Goal: Task Accomplishment & Management: Complete application form

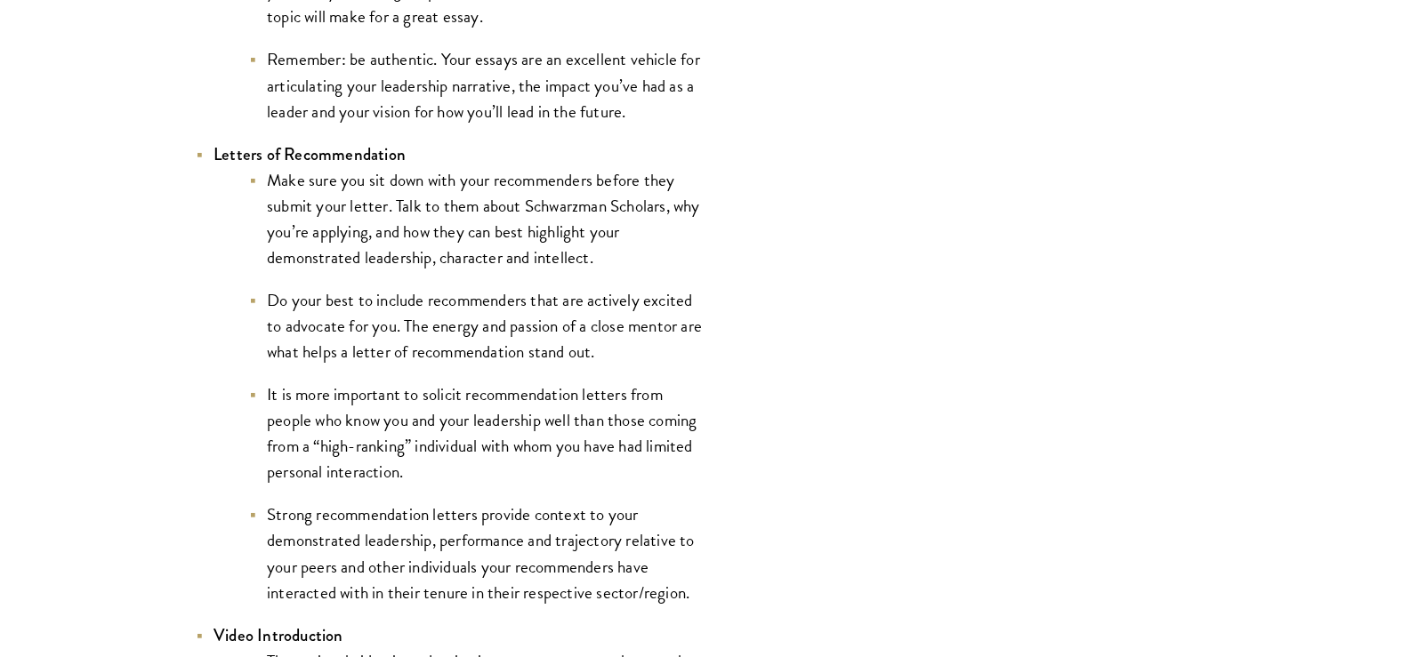
scroll to position [2491, 0]
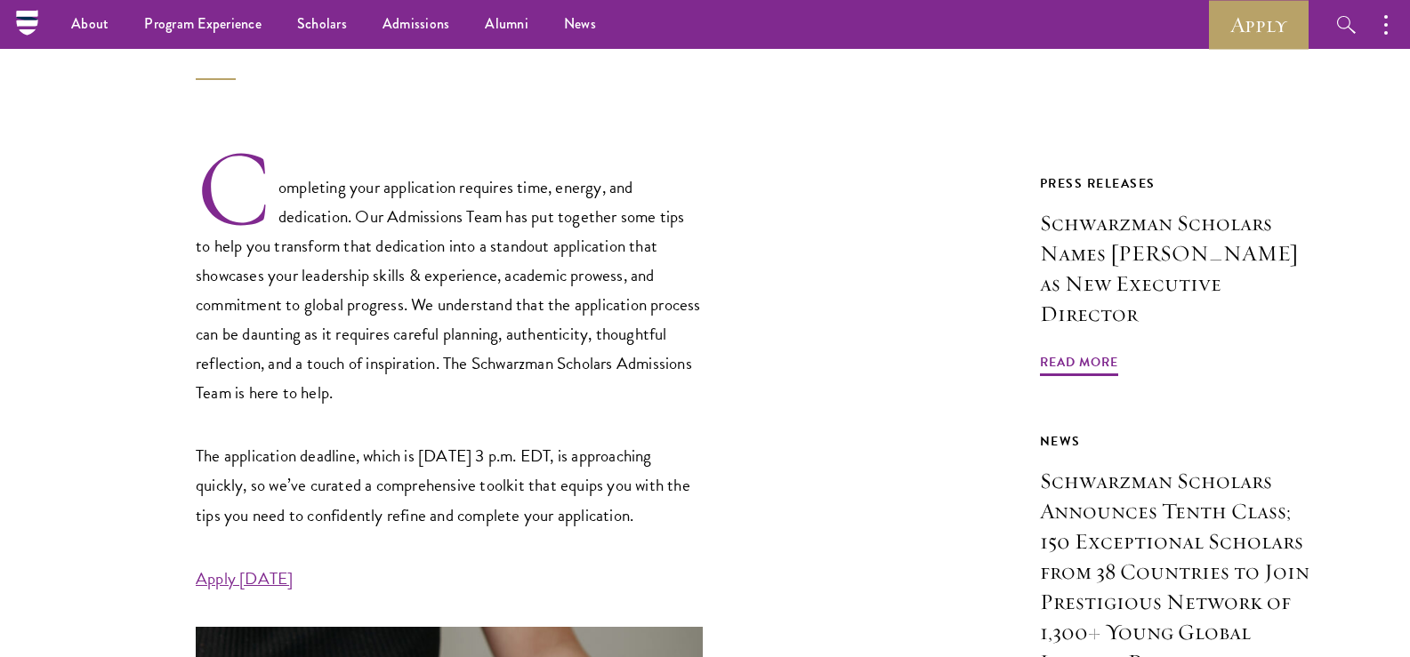
scroll to position [0, 0]
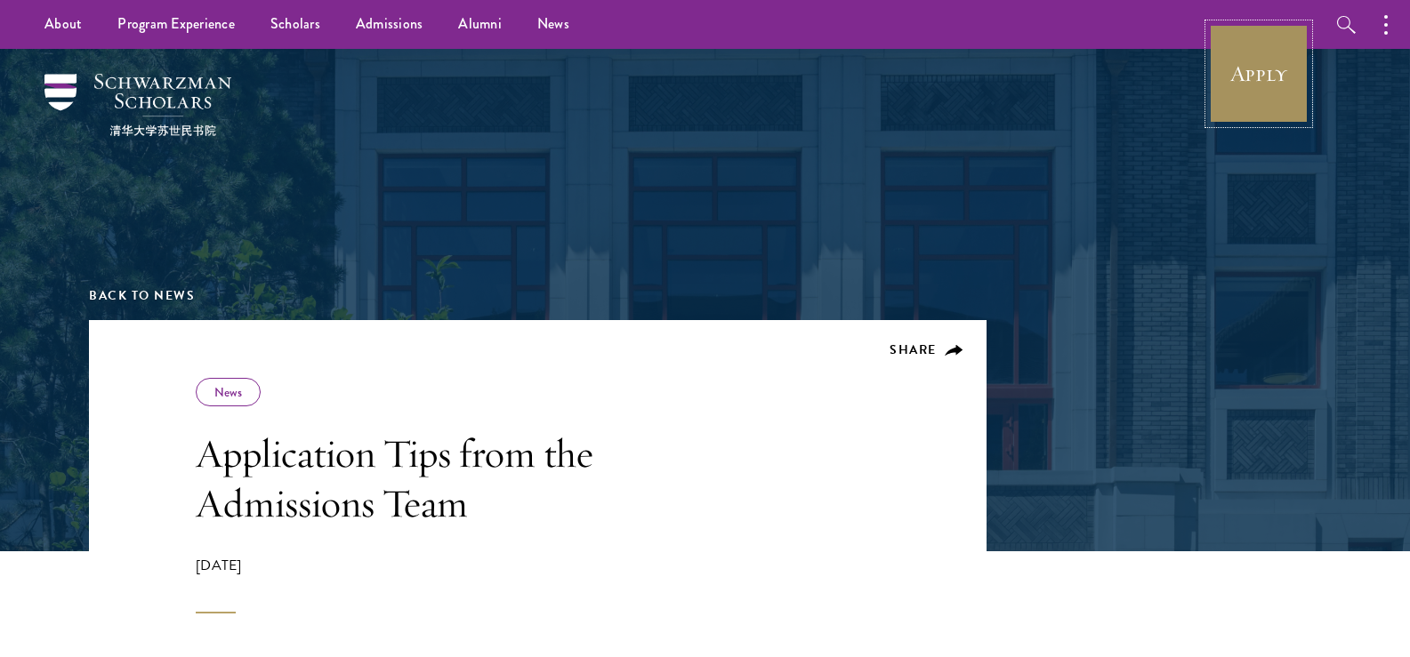
click at [1227, 92] on link "Apply" at bounding box center [1259, 74] width 100 height 100
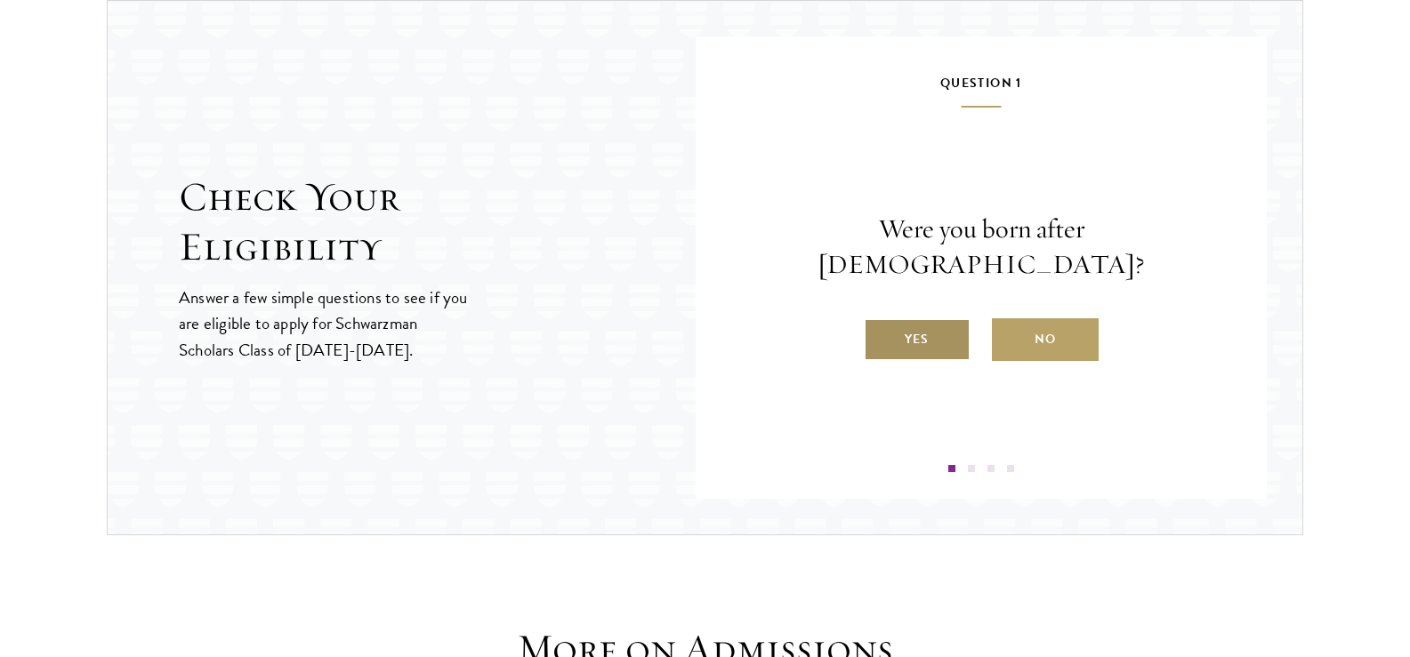
click at [938, 318] on label "Yes" at bounding box center [917, 339] width 107 height 43
click at [880, 320] on input "Yes" at bounding box center [872, 328] width 16 height 16
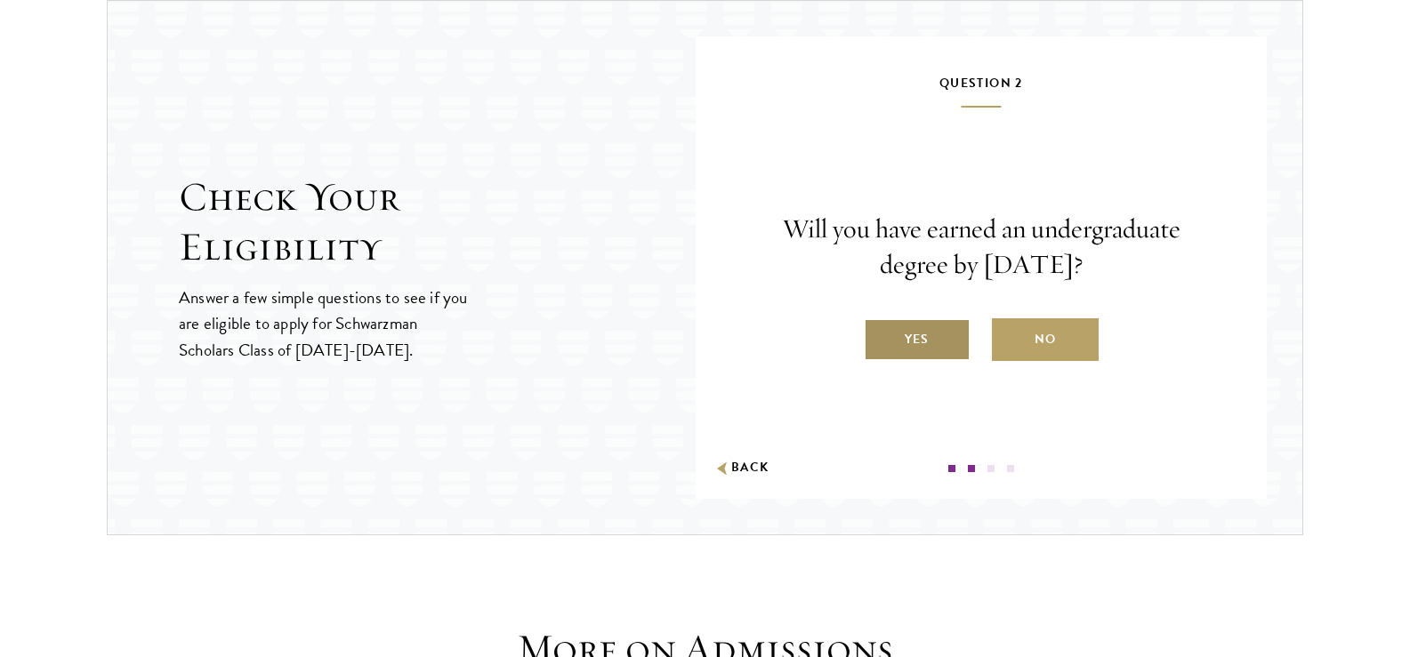
click at [924, 331] on label "Yes" at bounding box center [917, 339] width 107 height 43
click at [880, 331] on input "Yes" at bounding box center [872, 328] width 16 height 16
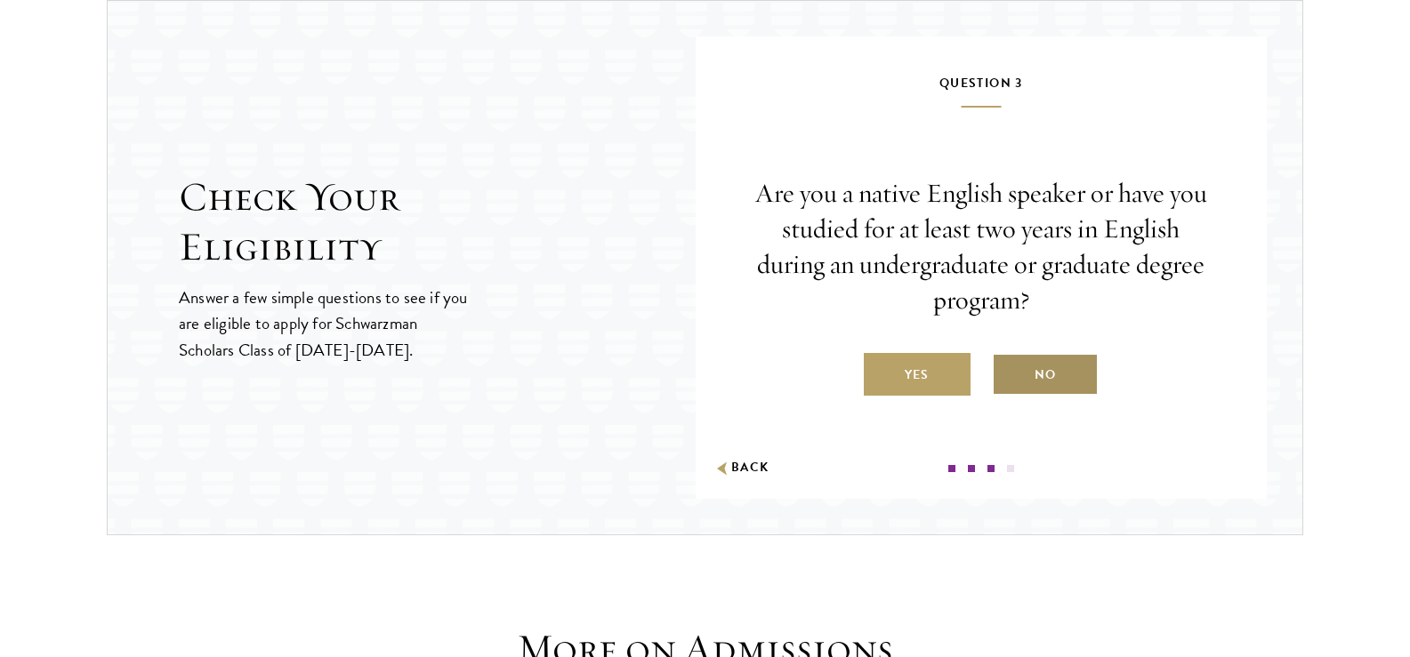
click at [1053, 375] on label "No" at bounding box center [1045, 374] width 107 height 43
click at [1008, 372] on input "No" at bounding box center [1000, 364] width 16 height 16
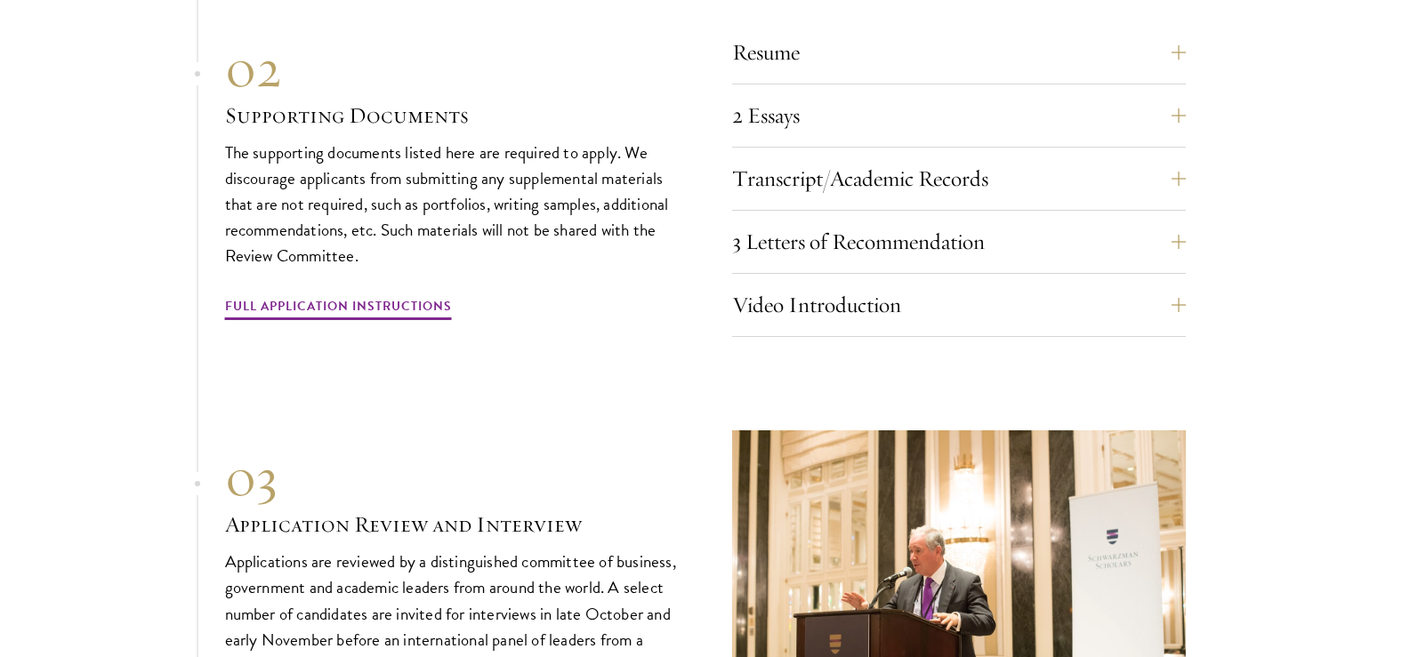
scroll to position [6315, 0]
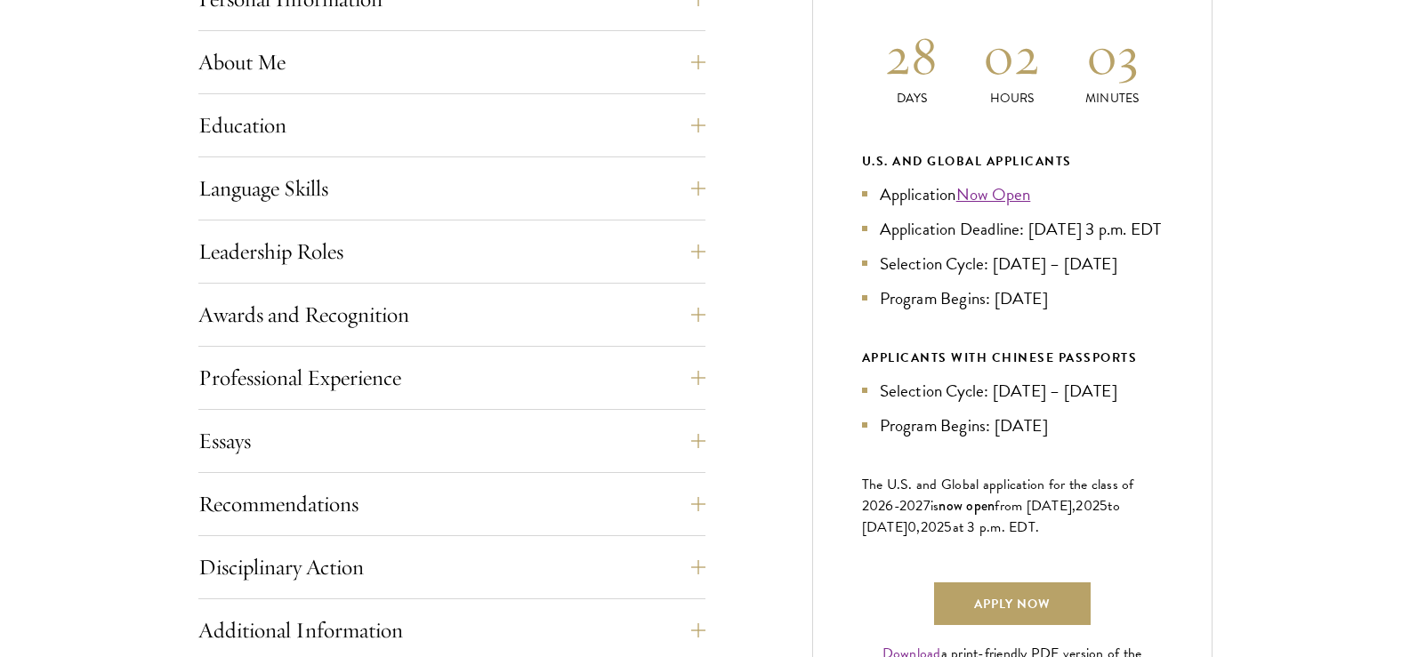
scroll to position [889, 0]
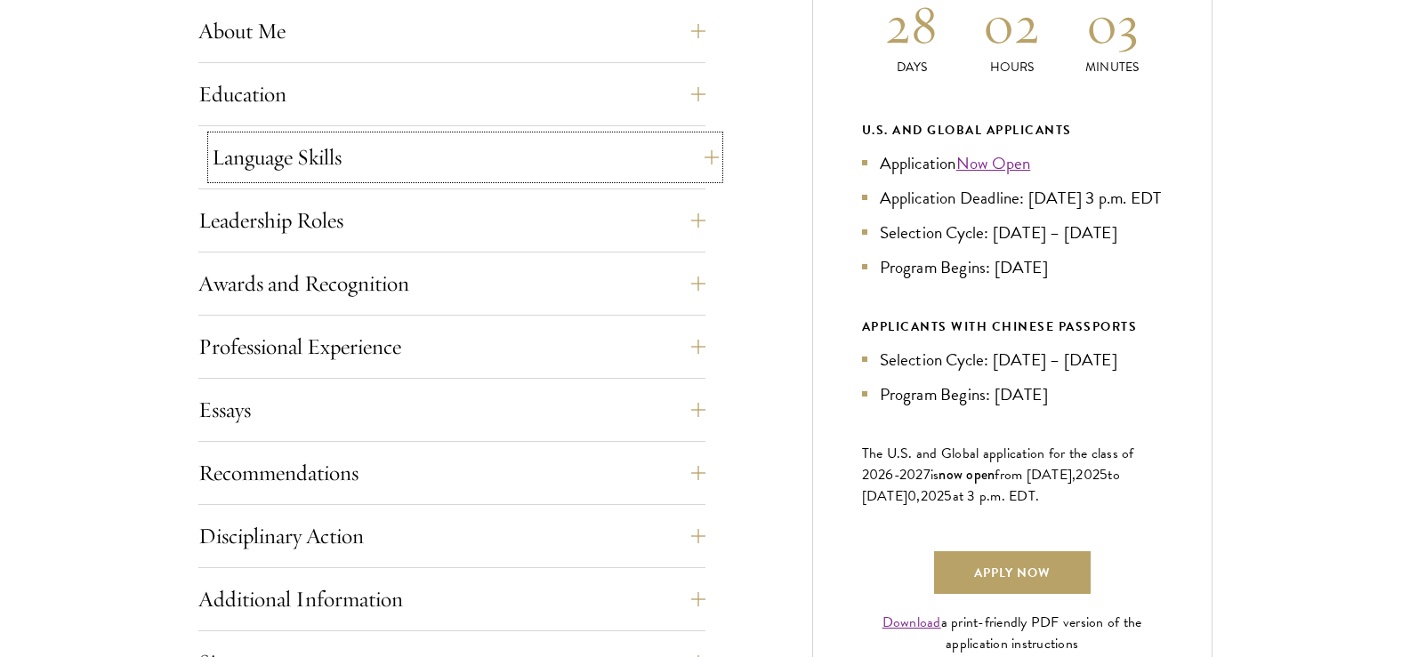
click at [698, 152] on button "Language Skills" at bounding box center [465, 157] width 507 height 43
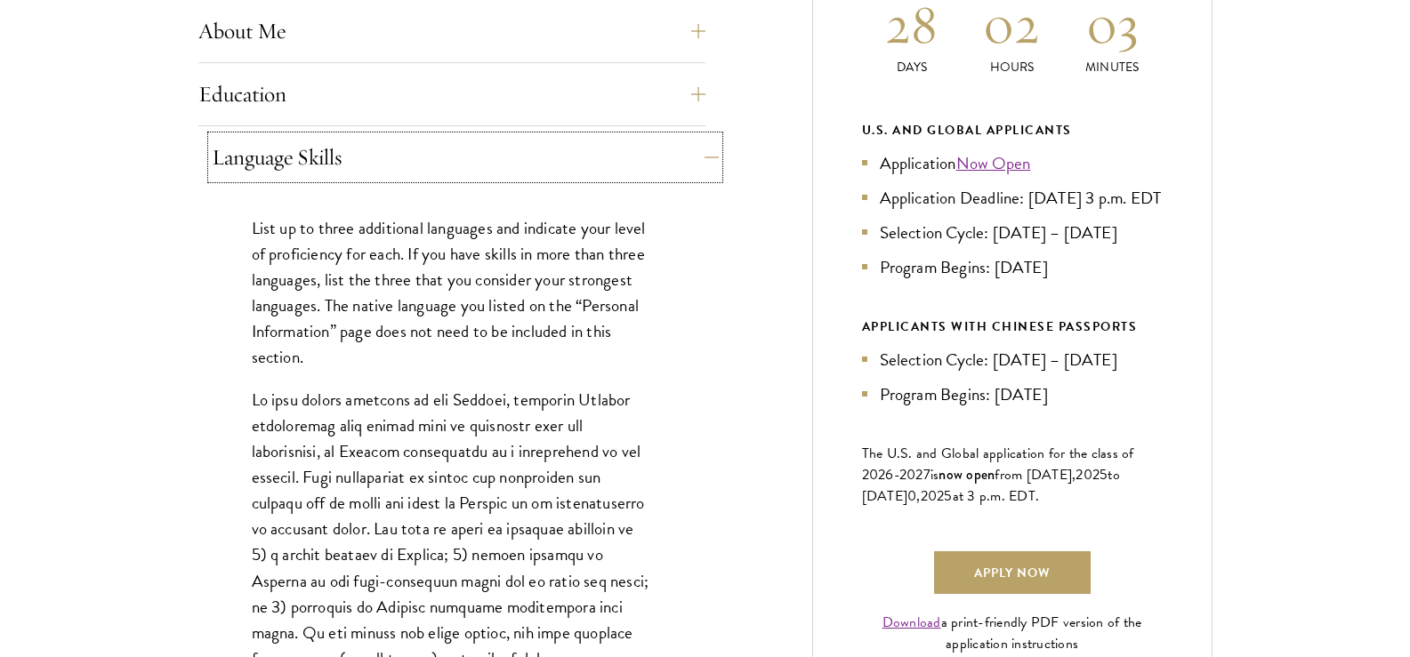
click at [664, 155] on button "Language Skills" at bounding box center [465, 157] width 507 height 43
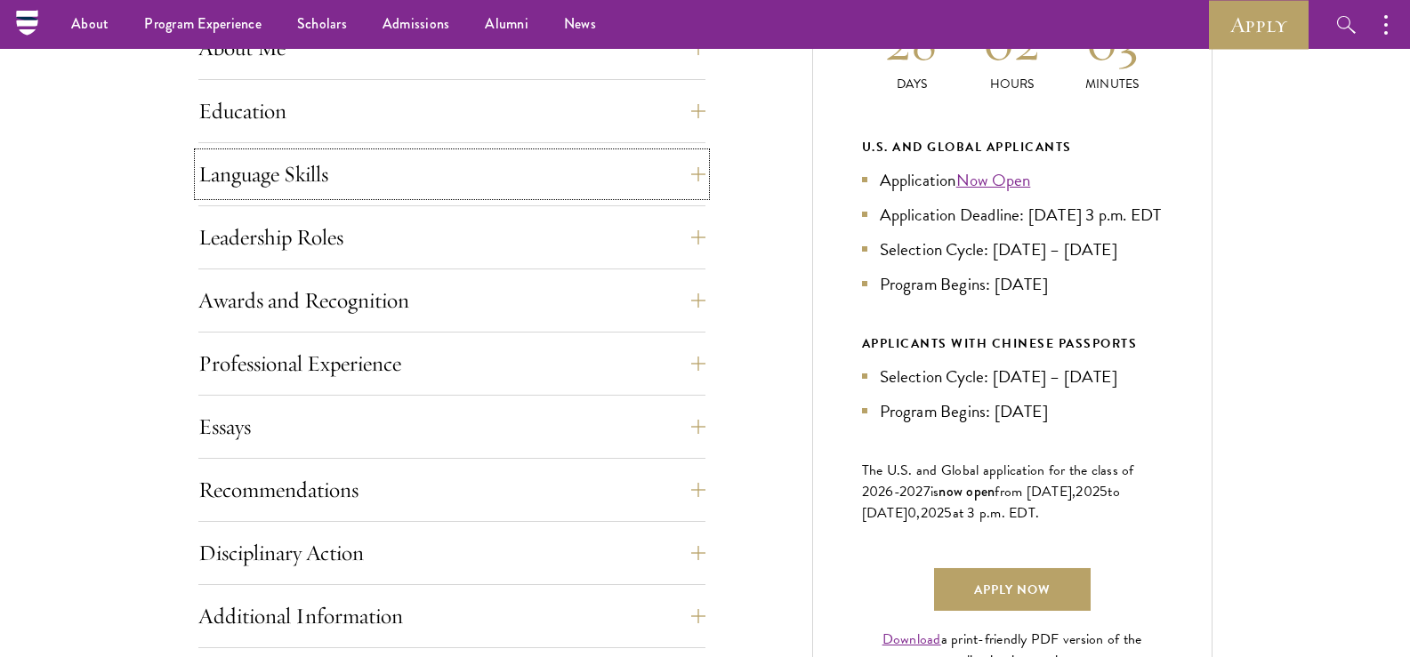
scroll to position [801, 0]
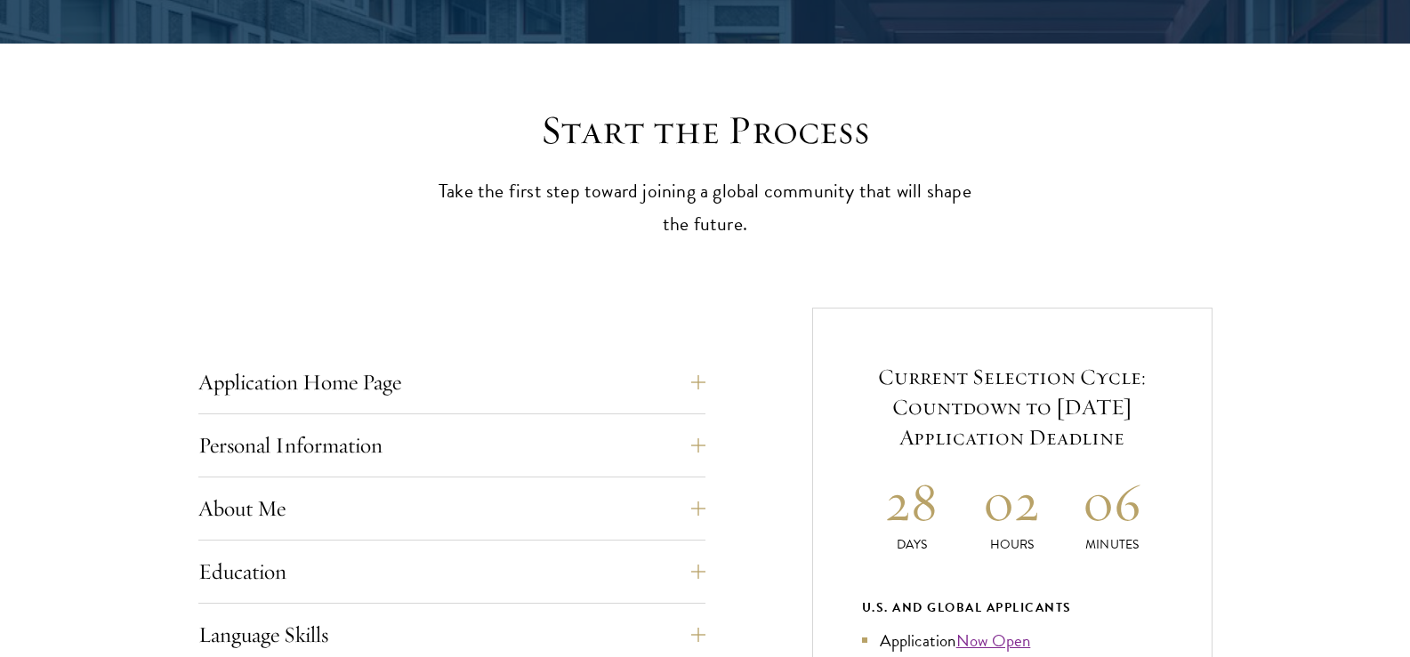
scroll to position [635, 0]
